Goal: Task Accomplishment & Management: Manage account settings

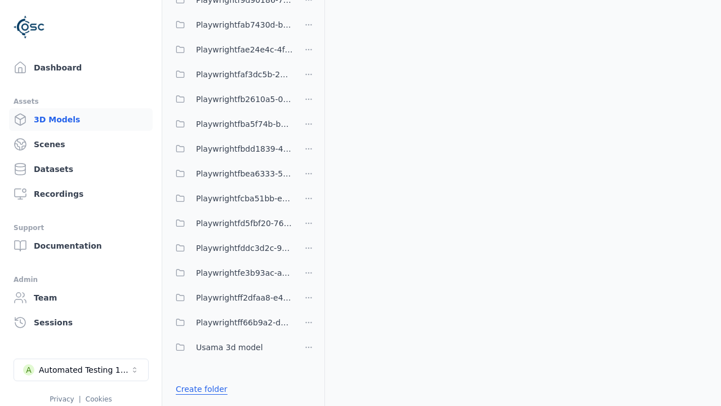
click at [198, 389] on link "Create folder" at bounding box center [202, 388] width 52 height 11
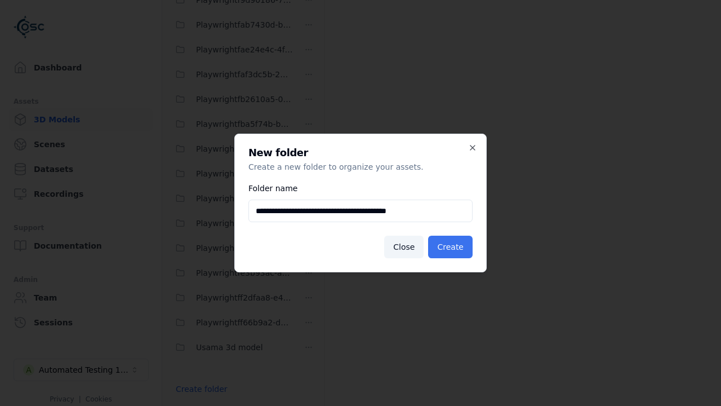
type input "**********"
click at [452, 247] on button "Create" at bounding box center [450, 246] width 44 height 23
